Goal: Transaction & Acquisition: Purchase product/service

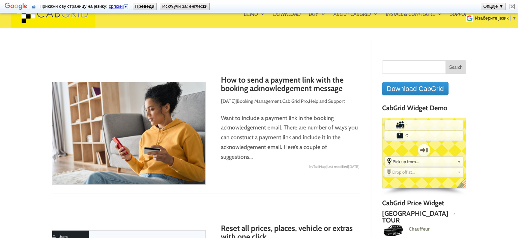
click at [512, 6] on img at bounding box center [512, 6] width 5 height 5
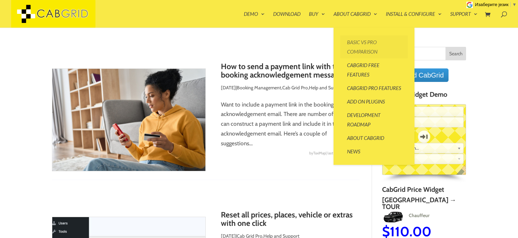
click at [358, 39] on link "Basic vs Pro Comparison" at bounding box center [373, 46] width 67 height 23
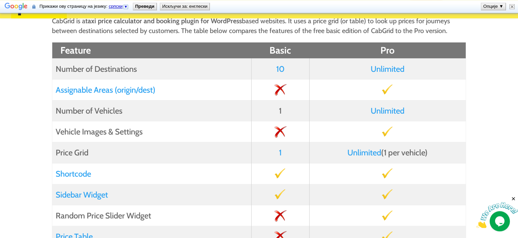
scroll to position [142, 0]
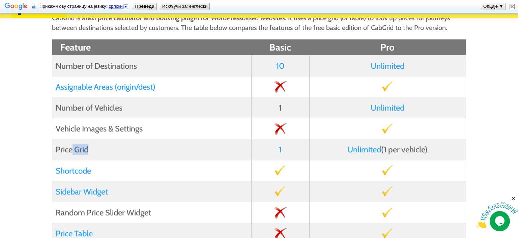
drag, startPoint x: 72, startPoint y: 150, endPoint x: 164, endPoint y: 150, distance: 92.1
click at [162, 150] on td "Price Grid" at bounding box center [152, 149] width 200 height 21
click at [305, 149] on td "1" at bounding box center [281, 149] width 58 height 21
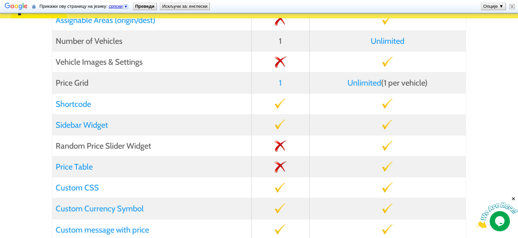
scroll to position [214, 0]
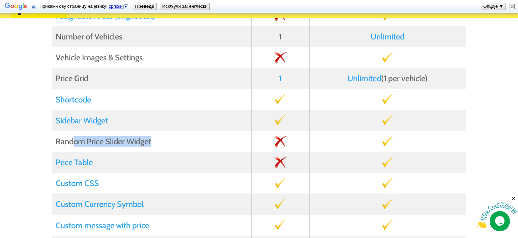
drag, startPoint x: 95, startPoint y: 142, endPoint x: 154, endPoint y: 142, distance: 58.7
click at [154, 142] on td "Random Price Slider Widget" at bounding box center [152, 141] width 200 height 21
click at [128, 142] on td "Random Price Slider Widget" at bounding box center [152, 141] width 200 height 21
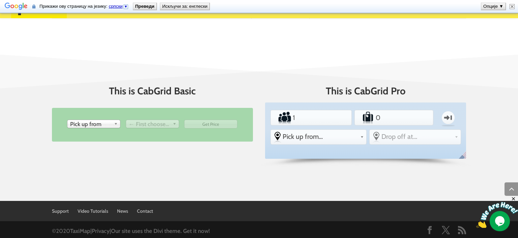
scroll to position [894, 0]
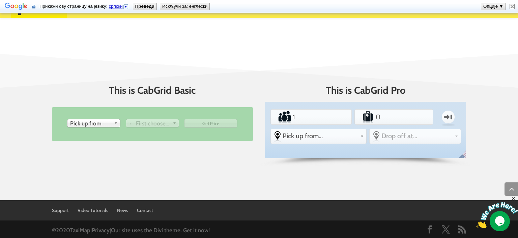
drag, startPoint x: 386, startPoint y: 195, endPoint x: 380, endPoint y: 164, distance: 31.3
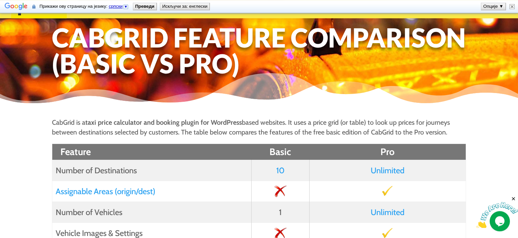
scroll to position [0, 0]
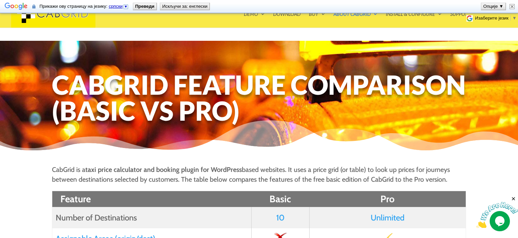
drag, startPoint x: 380, startPoint y: 164, endPoint x: 379, endPoint y: 55, distance: 109.7
click at [513, 5] on img at bounding box center [512, 6] width 5 height 5
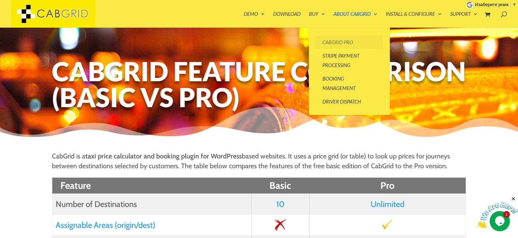
click at [338, 43] on link "CabGrid Pro" at bounding box center [349, 41] width 67 height 13
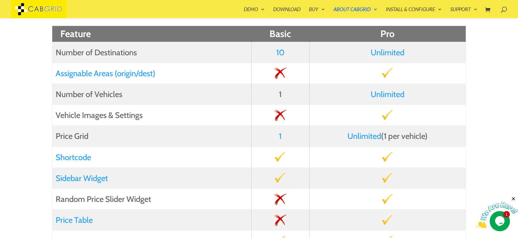
scroll to position [249, 0]
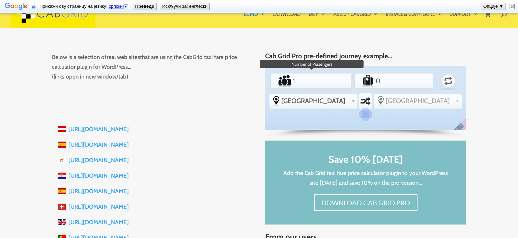
click at [309, 83] on input "1" at bounding box center [311, 80] width 39 height 13
click at [235, 94] on ul at bounding box center [161, 94] width 185 height 6
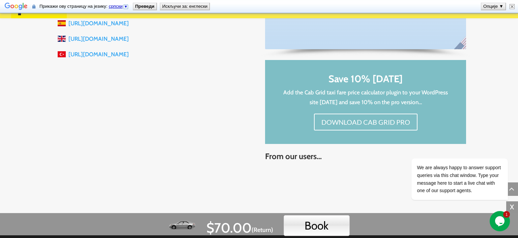
scroll to position [956, 0]
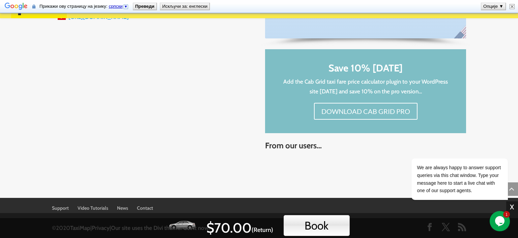
click at [513, 207] on span "X" at bounding box center [513, 207] width 12 height 12
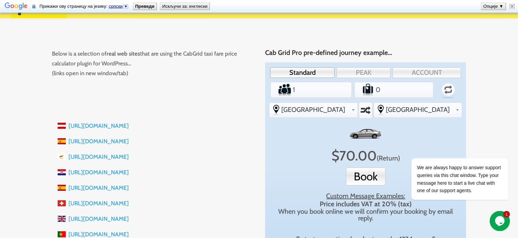
scroll to position [100, 0]
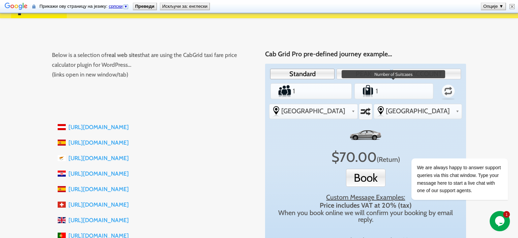
type input "1"
click at [410, 90] on input "1" at bounding box center [394, 90] width 38 height 13
click at [506, 148] on icon "Chat attention grabber" at bounding box center [504, 149] width 6 height 6
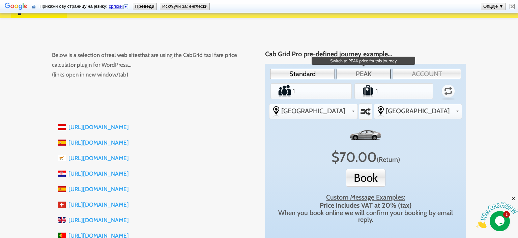
click at [366, 74] on link "PEAK" at bounding box center [364, 74] width 54 height 10
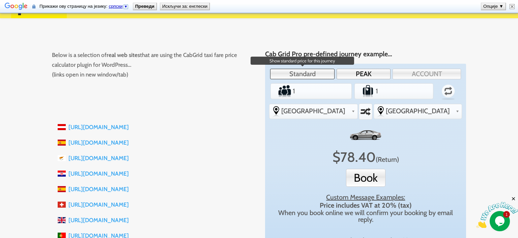
click at [311, 77] on link "Standard" at bounding box center [302, 74] width 64 height 10
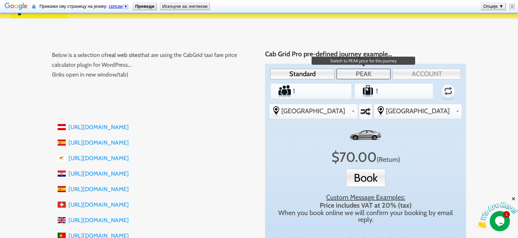
click at [358, 75] on link "PEAK" at bounding box center [364, 74] width 54 height 10
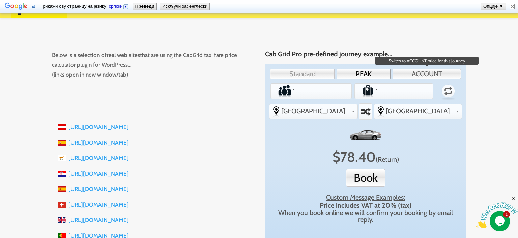
click at [416, 75] on link "ACCOUNT" at bounding box center [427, 74] width 69 height 10
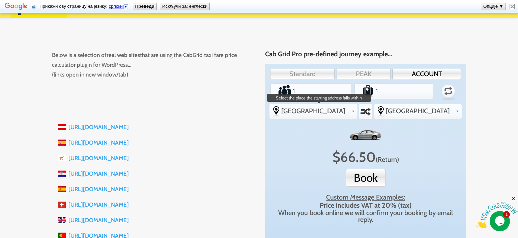
click at [349, 111] on span "[GEOGRAPHIC_DATA]" at bounding box center [314, 111] width 67 height 8
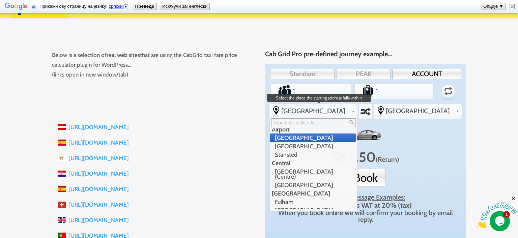
click at [300, 137] on li "[GEOGRAPHIC_DATA]" at bounding box center [313, 138] width 86 height 8
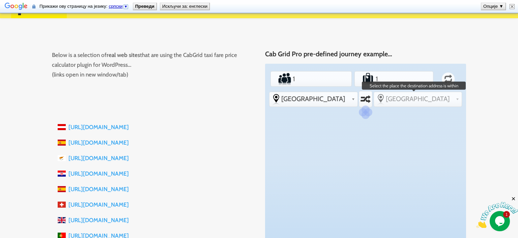
scroll to position [0, 0]
click at [446, 100] on span "[GEOGRAPHIC_DATA]" at bounding box center [419, 99] width 67 height 8
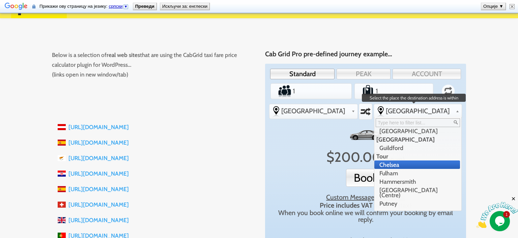
drag, startPoint x: 405, startPoint y: 148, endPoint x: 404, endPoint y: 154, distance: 5.2
click at [404, 154] on ul "Airport Heathrow Airport Stansted Central Chelsea London (Centre) West End Lond…" at bounding box center [418, 169] width 86 height 81
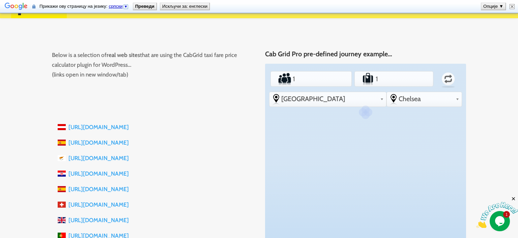
click at [404, 154] on div "Standard PEAK ACCOUNT Passengers 1 Luggage 1 Return From -other Gatwick Airport…" at bounding box center [365, 163] width 201 height 198
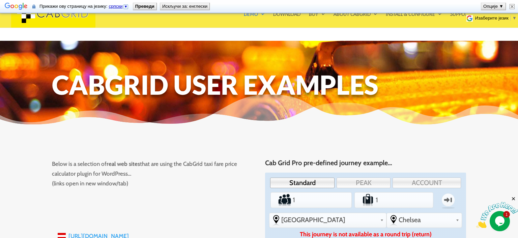
drag, startPoint x: 228, startPoint y: 209, endPoint x: 276, endPoint y: 87, distance: 131.3
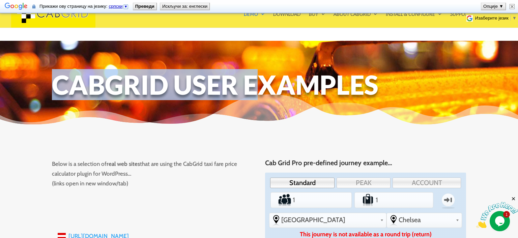
drag, startPoint x: 30, startPoint y: 88, endPoint x: 259, endPoint y: 88, distance: 228.8
click at [259, 88] on div "CabGrid User Examples" at bounding box center [259, 71] width 518 height 60
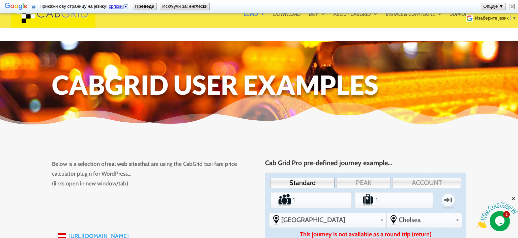
click at [306, 78] on h1 "CabGrid User Examples" at bounding box center [259, 86] width 415 height 29
drag, startPoint x: 512, startPoint y: 7, endPoint x: 483, endPoint y: 1, distance: 29.6
click at [512, 7] on img at bounding box center [512, 6] width 5 height 5
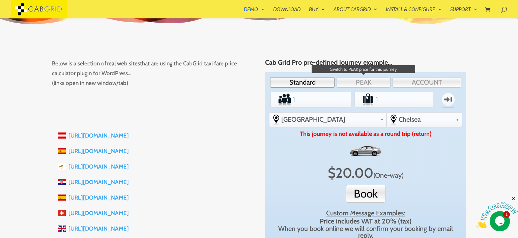
scroll to position [107, 0]
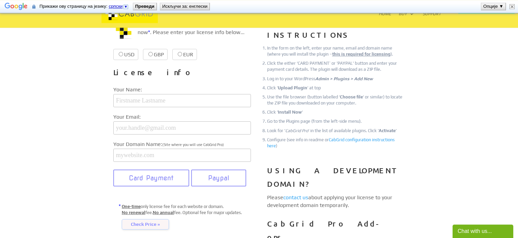
scroll to position [107, 0]
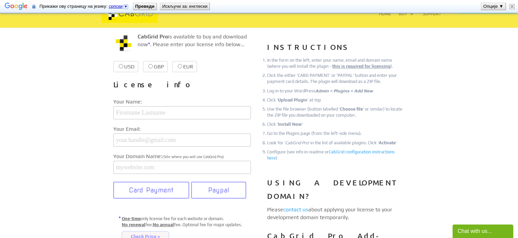
click at [181, 67] on input "EUR €38.99 €38.99" at bounding box center [180, 66] width 4 height 4
radio input "true"
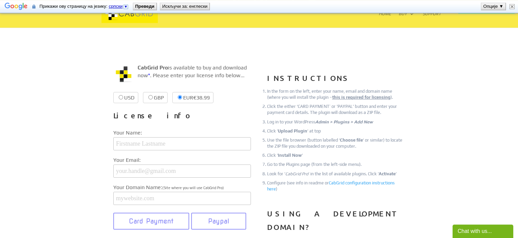
scroll to position [71, 0]
